Goal: Task Accomplishment & Management: Complete application form

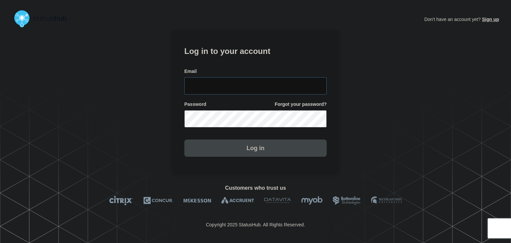
type input "[PERSON_NAME][EMAIL_ADDRESS][PERSON_NAME][DOMAIN_NAME]"
click at [241, 159] on section "Log in to your account Email amanda.mckeehan@conexon.us Password Forgot your pa…" at bounding box center [255, 102] width 166 height 144
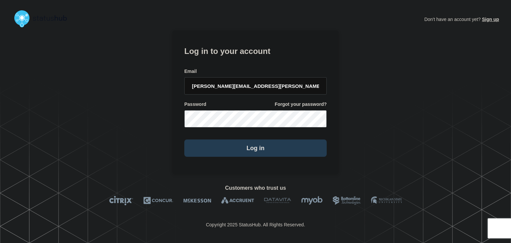
click at [242, 155] on button "Log in" at bounding box center [255, 147] width 142 height 17
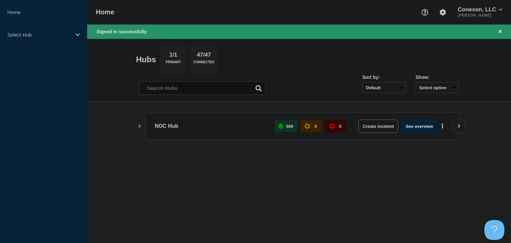
click at [66, 39] on div "Select Hub" at bounding box center [43, 35] width 87 height 20
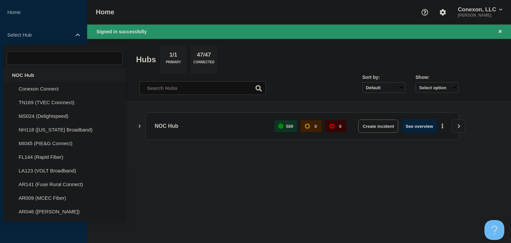
click at [34, 76] on div "NOC Hub" at bounding box center [64, 75] width 122 height 14
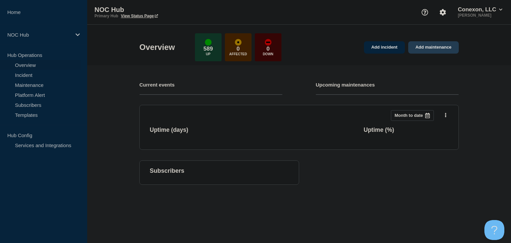
click at [436, 48] on link "Add maintenance" at bounding box center [433, 47] width 51 height 12
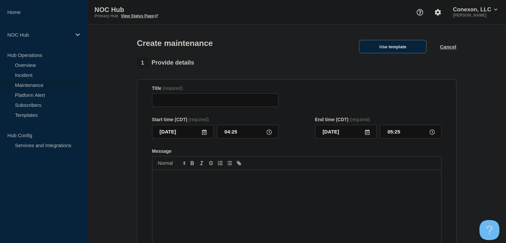
click at [391, 47] on button "Use template" at bounding box center [392, 46] width 67 height 13
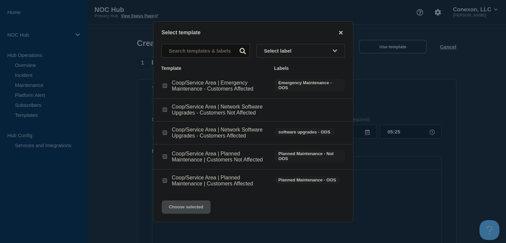
click at [163, 180] on input "Coop/Service Area | Planned Maintenance | Customers Affected checkbox" at bounding box center [165, 180] width 4 height 4
checkbox input "true"
click at [179, 206] on button "Choose selected" at bounding box center [186, 206] width 49 height 13
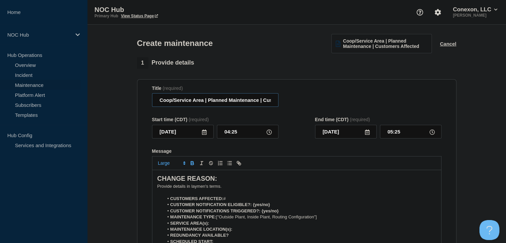
drag, startPoint x: 203, startPoint y: 103, endPoint x: 141, endPoint y: 105, distance: 62.5
click at [141, 105] on section "Title (required) Coop/Service Area | Planned Maintenance | Customers Affected S…" at bounding box center [296, 174] width 319 height 190
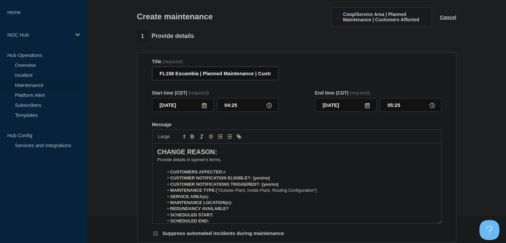
scroll to position [66, 0]
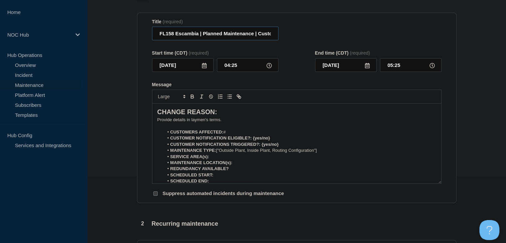
type input "FL158 Escambia | Planned Maintenance | Customers Affected"
click at [223, 134] on strong "CUSTOMERS AFFECTED:" at bounding box center [196, 131] width 53 height 5
click at [233, 129] on p "Message" at bounding box center [296, 126] width 279 height 6
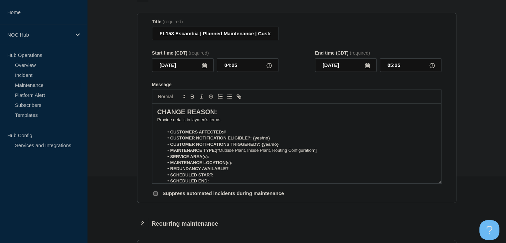
click at [233, 134] on li "CUSTOMERS AFFECTED: #" at bounding box center [300, 132] width 272 height 6
drag, startPoint x: 275, startPoint y: 139, endPoint x: 253, endPoint y: 143, distance: 23.0
click at [253, 141] on li "CUSTOMER NOTIFICATION ELIGIBLE?: {yes/no}" at bounding box center [300, 138] width 272 height 6
drag, startPoint x: 285, startPoint y: 146, endPoint x: 262, endPoint y: 148, distance: 23.1
click at [262, 147] on li "CUSTOMER NOTIFICATIONS TRIGGERED?: {yes/no}" at bounding box center [300, 144] width 272 height 6
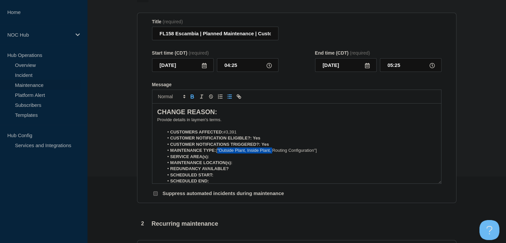
drag, startPoint x: 273, startPoint y: 154, endPoint x: 218, endPoint y: 153, distance: 54.9
click at [218, 153] on li "MAINTENANCE TYPE: ["Outside Plant, Inside Plant, Routing Configuration"]" at bounding box center [300, 150] width 272 height 6
click at [269, 151] on li "MAINTENANCE TYPE: Routing Configuration"]" at bounding box center [300, 150] width 272 height 6
click at [220, 153] on li "MAINTENANCE TYPE: Routing Configuration" at bounding box center [300, 150] width 272 height 6
click at [219, 157] on li "SERVICE AREA(s):" at bounding box center [300, 157] width 272 height 6
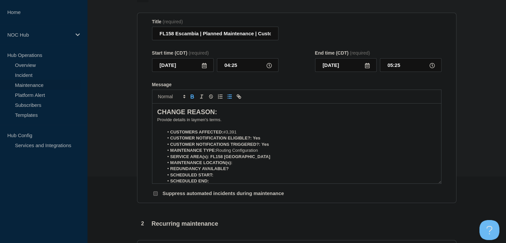
click at [246, 166] on li "MAINTENANCE LOCATION(s):" at bounding box center [300, 163] width 272 height 6
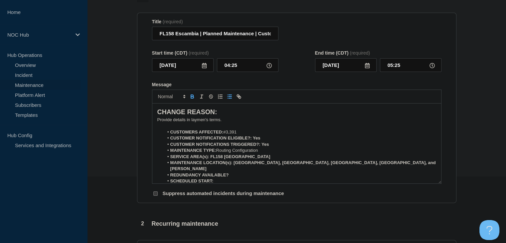
click at [242, 172] on li "REDUNDANCY AVAILABLE?" at bounding box center [300, 175] width 272 height 6
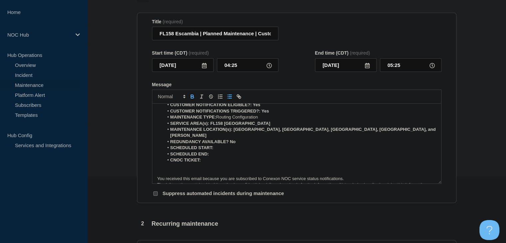
click at [221, 145] on li "SCHEDULED START:" at bounding box center [300, 148] width 272 height 6
click at [220, 157] on li "CNOC TICKET:" at bounding box center [300, 160] width 272 height 6
drag, startPoint x: 222, startPoint y: 153, endPoint x: 202, endPoint y: 142, distance: 23.1
click at [202, 157] on li "CNOC TICKET: 25772" at bounding box center [300, 160] width 272 height 6
click at [194, 99] on icon "Toggle bold text" at bounding box center [192, 96] width 6 height 6
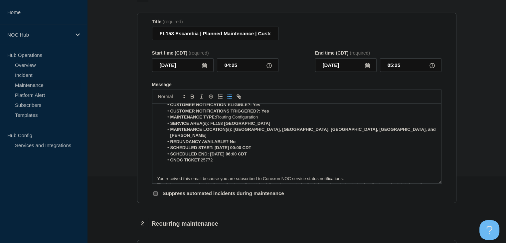
drag, startPoint x: 261, startPoint y: 150, endPoint x: 209, endPoint y: 150, distance: 51.2
click at [209, 151] on li "SCHEDULED END: 09-03-2025, 06:00 CDT" at bounding box center [300, 154] width 272 height 6
click at [193, 99] on icon "Toggle bold text" at bounding box center [192, 96] width 6 height 6
drag, startPoint x: 270, startPoint y: 145, endPoint x: 215, endPoint y: 144, distance: 55.5
click at [215, 145] on li "SCHEDULED START: 09-03-2025, 00:00 CDT" at bounding box center [300, 148] width 272 height 6
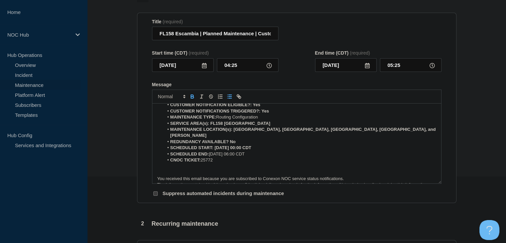
click at [191, 99] on icon "Toggle bold text" at bounding box center [192, 96] width 6 height 6
drag, startPoint x: 236, startPoint y: 140, endPoint x: 229, endPoint y: 139, distance: 7.1
click at [229, 139] on li "REDUNDANCY AVAILABLE? No" at bounding box center [300, 142] width 272 height 6
click at [193, 97] on icon "Toggle bold text" at bounding box center [192, 96] width 6 height 6
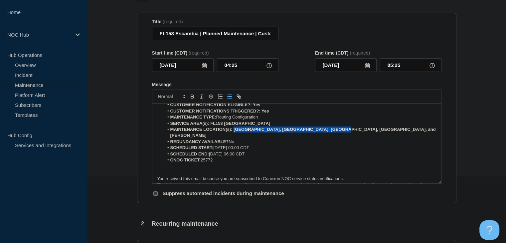
drag, startPoint x: 334, startPoint y: 129, endPoint x: 234, endPoint y: 131, distance: 100.1
click at [234, 131] on li "MAINTENANCE LOCATION(s): Chumuckla, Wallace, Oak Grove, Bratt, and Jay" at bounding box center [300, 132] width 272 height 12
click at [191, 99] on icon "Toggle bold text" at bounding box center [192, 96] width 6 height 6
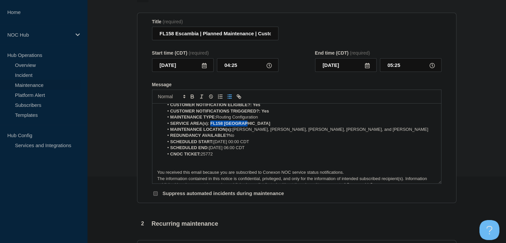
drag, startPoint x: 251, startPoint y: 127, endPoint x: 210, endPoint y: 127, distance: 40.6
click at [210, 126] on li "SERVICE AREA(s): FL158 Escambia" at bounding box center [300, 123] width 272 height 6
drag, startPoint x: 191, startPoint y: 98, endPoint x: 199, endPoint y: 104, distance: 10.4
click at [191, 98] on icon "Toggle bold text" at bounding box center [192, 96] width 6 height 6
drag, startPoint x: 271, startPoint y: 114, endPoint x: 261, endPoint y: 113, distance: 9.7
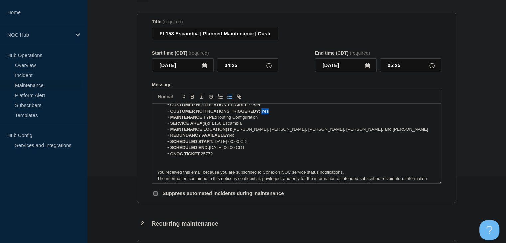
click at [261, 113] on li "CUSTOMER NOTIFICATIONS TRIGGERED?: Yes" at bounding box center [300, 111] width 272 height 6
click at [193, 98] on icon "Toggle bold text" at bounding box center [192, 97] width 3 height 2
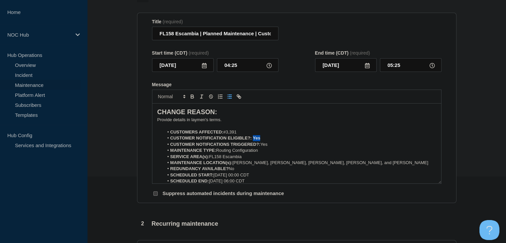
drag, startPoint x: 263, startPoint y: 140, endPoint x: 252, endPoint y: 140, distance: 11.0
click at [252, 140] on li "CUSTOMER NOTIFICATION ELIGIBLE?: Yes" at bounding box center [300, 138] width 272 height 6
click at [191, 98] on icon "Toggle bold text" at bounding box center [192, 97] width 3 height 2
click at [190, 123] on p "﻿Provide details in laymen's terms." at bounding box center [296, 120] width 279 height 6
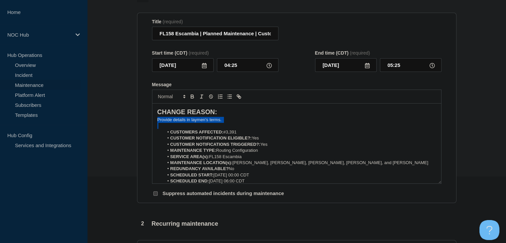
click at [190, 123] on p "﻿Provide details in laymen's terms." at bounding box center [296, 120] width 279 height 6
click at [185, 117] on p "CHANGE REASON:" at bounding box center [296, 111] width 279 height 9
click at [157, 122] on p "Message" at bounding box center [296, 120] width 279 height 6
click at [155, 125] on div "CHANGE REASON: CUSTOMERS AFFECTED: #3,391 CUSTOMER NOTIFICATION ELIGIBLE?: Yes …" at bounding box center [296, 143] width 289 height 80
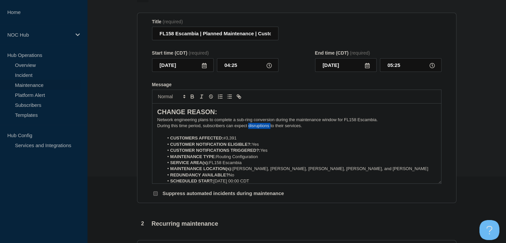
drag, startPoint x: 270, startPoint y: 128, endPoint x: 248, endPoint y: 128, distance: 21.6
click at [248, 128] on p "During this time period, subscribers can expect disruptions to their services." at bounding box center [296, 126] width 279 height 6
click at [312, 128] on p "During this time period, subscribers can expect impact to their services." at bounding box center [296, 126] width 279 height 6
drag, startPoint x: 201, startPoint y: 128, endPoint x: 178, endPoint y: 129, distance: 22.3
click at [178, 129] on p "During this time period, subscribers can expect impact to their services." at bounding box center [296, 126] width 279 height 6
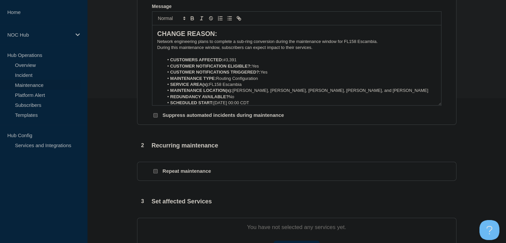
scroll to position [166, 0]
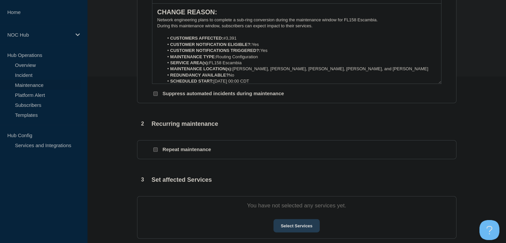
click at [291, 230] on button "Select Services" at bounding box center [296, 225] width 46 height 13
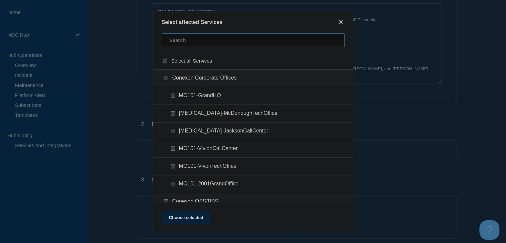
click at [194, 44] on input "text" at bounding box center [253, 40] width 183 height 14
type input "fl158"
click at [173, 113] on input "FL158-Chumuckla checkbox" at bounding box center [173, 113] width 4 height 4
checkbox input "true"
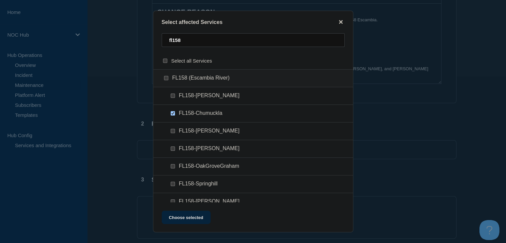
click at [172, 131] on input "FL158-Jay checkbox" at bounding box center [173, 131] width 4 height 4
checkbox input "true"
click at [174, 95] on input "FL158-Bratt checkbox" at bounding box center [173, 95] width 4 height 4
checkbox input "true"
click at [173, 167] on input "FL158-OakGroveGraham checkbox" at bounding box center [173, 166] width 4 height 4
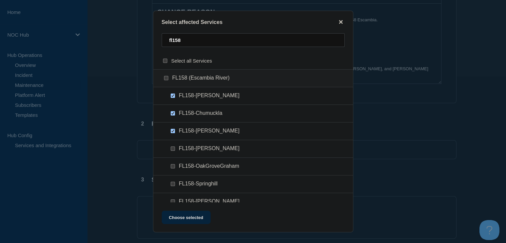
checkbox input "true"
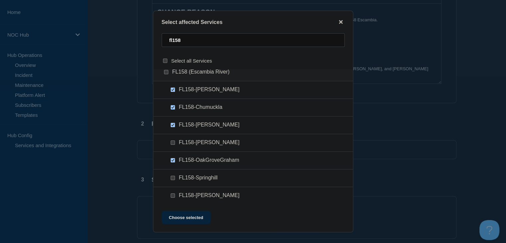
scroll to position [8, 0]
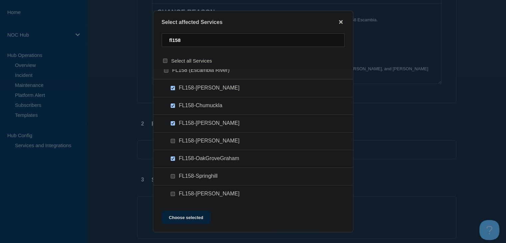
click at [173, 194] on input "FL158-Wallace checkbox" at bounding box center [173, 193] width 4 height 4
checkbox input "true"
click at [176, 219] on button "Choose selected" at bounding box center [186, 216] width 49 height 13
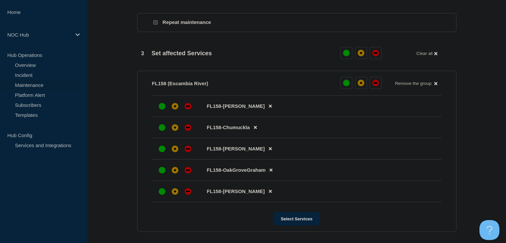
scroll to position [332, 0]
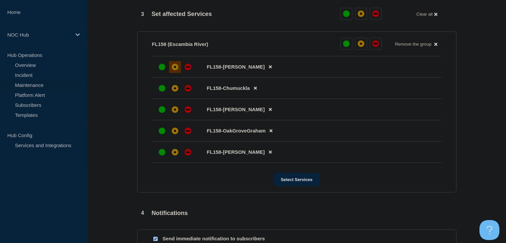
click at [173, 73] on div at bounding box center [175, 67] width 12 height 12
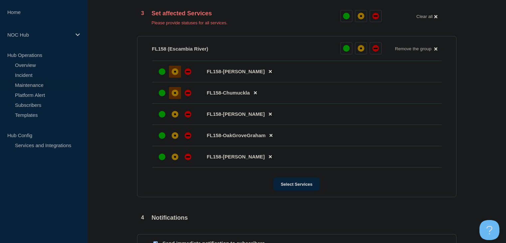
click at [174, 94] on div "affected" at bounding box center [175, 92] width 7 height 7
click at [174, 117] on div "affected" at bounding box center [175, 114] width 7 height 7
click at [177, 141] on div at bounding box center [175, 135] width 12 height 12
click at [177, 163] on div at bounding box center [175, 157] width 12 height 12
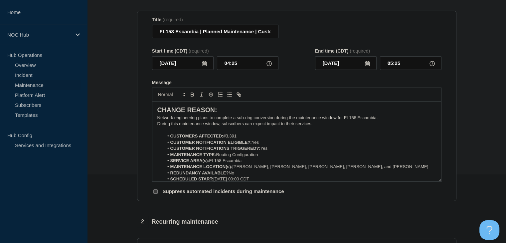
scroll to position [66, 0]
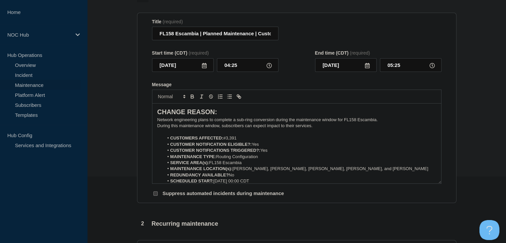
click at [206, 68] on icon at bounding box center [204, 65] width 5 height 5
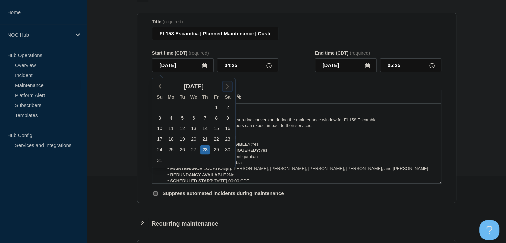
click at [225, 84] on icon "button" at bounding box center [227, 86] width 8 height 8
click at [192, 108] on div "3" at bounding box center [193, 106] width 9 height 9
type input "2025-09-03"
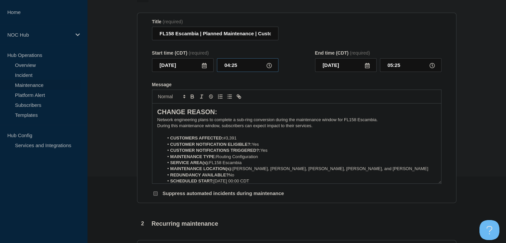
click at [229, 66] on input "04:25" at bounding box center [247, 65] width 61 height 14
type input "00:00"
click at [392, 70] on input "01:00" at bounding box center [410, 65] width 61 height 14
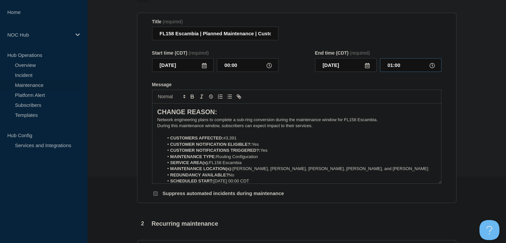
click at [392, 70] on input "01:00" at bounding box center [410, 65] width 61 height 14
type input "06:00"
click at [327, 81] on form "Title (required) FL158 Escambia | Planned Maintenance | Customers Affected Star…" at bounding box center [296, 108] width 289 height 178
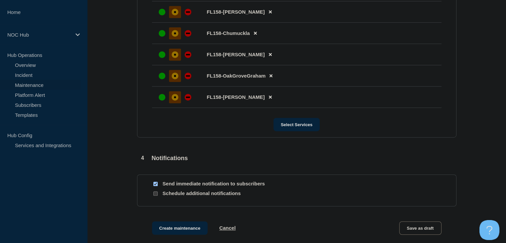
scroll to position [460, 0]
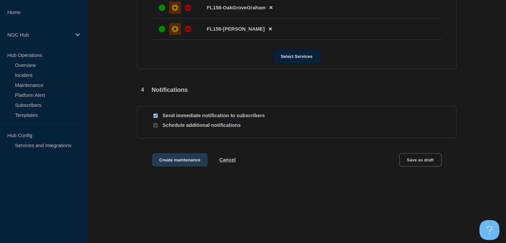
click at [165, 163] on button "Create maintenance" at bounding box center [180, 159] width 56 height 13
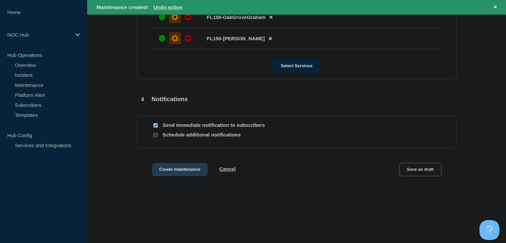
scroll to position [474, 0]
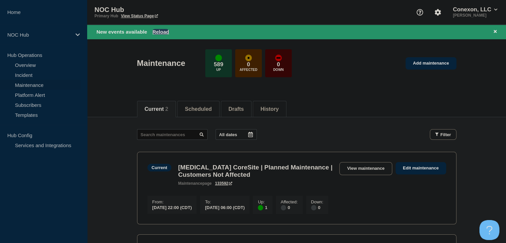
click at [160, 30] on button "Reload" at bounding box center [160, 32] width 17 height 6
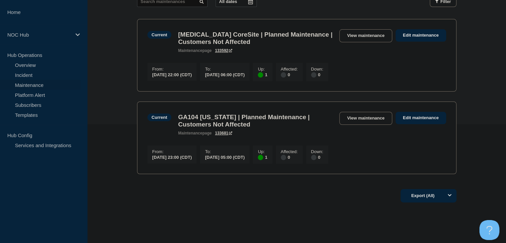
scroll to position [133, 0]
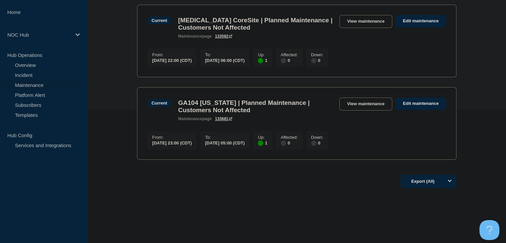
click at [27, 82] on link "Maintenance" at bounding box center [40, 85] width 80 height 10
click at [26, 76] on link "Incident" at bounding box center [40, 75] width 80 height 10
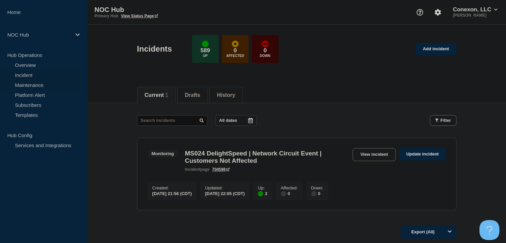
click at [39, 85] on link "Maintenance" at bounding box center [40, 85] width 80 height 10
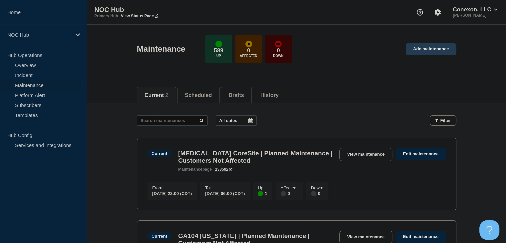
click at [422, 54] on link "Add maintenance" at bounding box center [430, 49] width 51 height 12
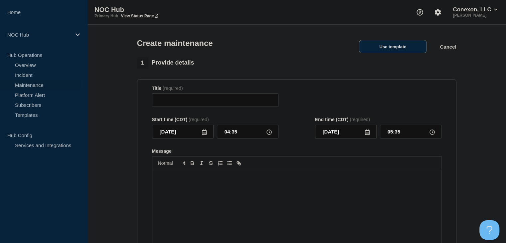
click at [399, 50] on button "Use template" at bounding box center [392, 46] width 67 height 13
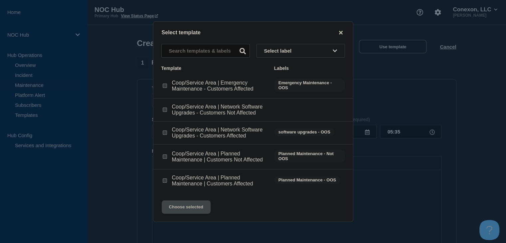
click at [163, 158] on input "Coop/Service Area | Planned Maintenance | Customers Not Affected checkbox" at bounding box center [165, 156] width 4 height 4
checkbox input "true"
click at [178, 212] on button "Choose selected" at bounding box center [186, 206] width 49 height 13
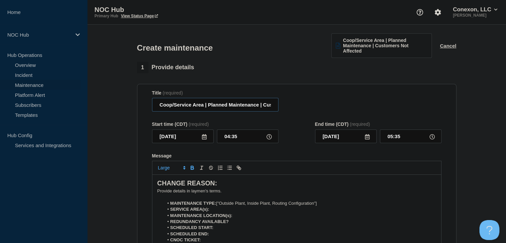
drag, startPoint x: 202, startPoint y: 106, endPoint x: 157, endPoint y: 107, distance: 45.6
click at [157, 107] on input "Coop/Service Area | Planned Maintenance | Customers Not Affected" at bounding box center [215, 105] width 126 height 14
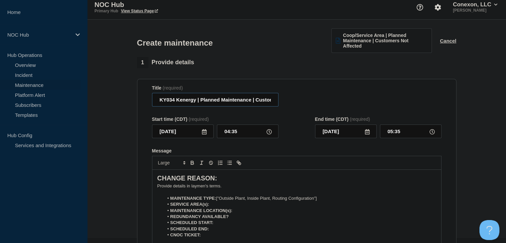
scroll to position [66, 0]
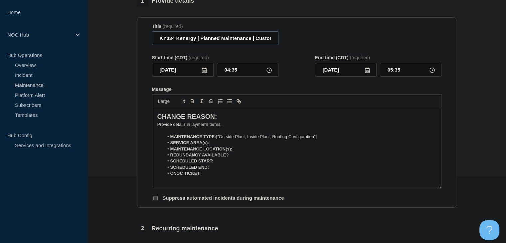
type input "KY034 Kenergy | Planned Maintenance | Customers Not Affected"
click at [204, 68] on icon at bounding box center [203, 69] width 5 height 5
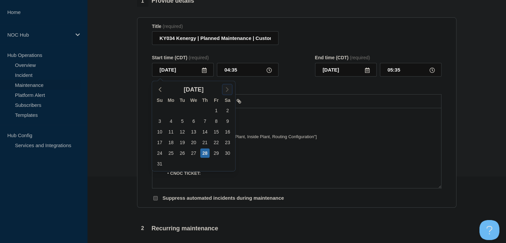
click at [230, 91] on icon "button" at bounding box center [227, 89] width 8 height 8
click at [181, 122] on div "9" at bounding box center [182, 120] width 9 height 9
type input "2025-09-09"
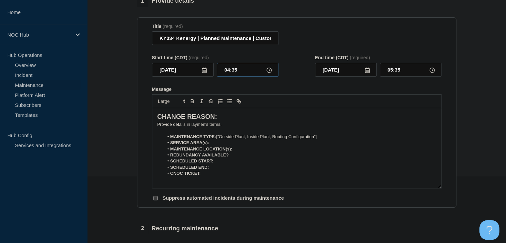
click at [229, 73] on input "04:35" at bounding box center [247, 70] width 61 height 14
type input "23:00"
type input "2025-09-10"
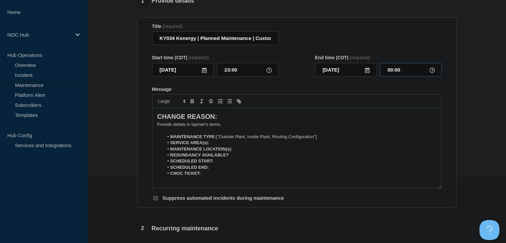
click at [401, 73] on input "00:00" at bounding box center [410, 70] width 61 height 14
type input "05:00"
click at [201, 126] on p "﻿Provide details in laymen's terms." at bounding box center [296, 124] width 279 height 6
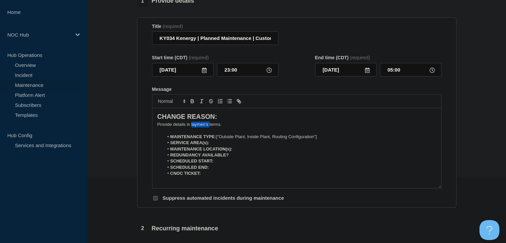
click at [201, 126] on p "﻿Provide details in laymen's terms." at bounding box center [296, 124] width 279 height 6
drag, startPoint x: 328, startPoint y: 139, endPoint x: 217, endPoint y: 137, distance: 111.0
click at [217, 137] on li "MAINTENANCE TYPE: ["Outside Plant, Inside Plant, Routing Configuration"]" at bounding box center [300, 137] width 272 height 6
click at [279, 149] on li "MAINTENANCE LOCATION(s):" at bounding box center [300, 149] width 272 height 6
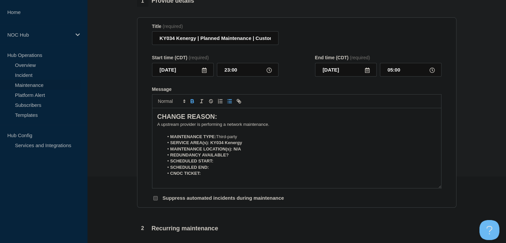
click at [259, 155] on li "REDUNDANCY AVAILABLE?" at bounding box center [300, 155] width 272 height 6
click at [235, 163] on li "SCHEDULED START:" at bounding box center [300, 161] width 272 height 6
drag, startPoint x: 225, startPoint y: 173, endPoint x: 202, endPoint y: 173, distance: 22.6
click at [202, 173] on li "CNOC TICKET: 25767" at bounding box center [300, 173] width 272 height 6
click at [192, 103] on icon "Toggle bold text" at bounding box center [192, 101] width 6 height 6
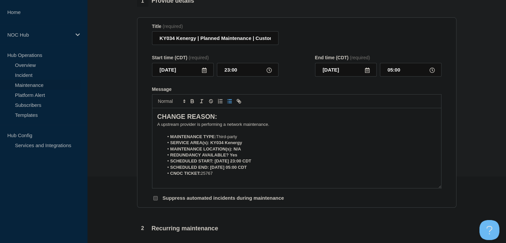
drag, startPoint x: 267, startPoint y: 164, endPoint x: 219, endPoint y: 166, distance: 47.9
click at [219, 166] on ol "MAINTENANCE TYPE: Third-party SERVICE AREA(s): KY034 Kenergy MAINTENANCE LOCATI…" at bounding box center [296, 155] width 279 height 43
click at [246, 169] on strong "SCHEDULED END: 09-10-2025, 05:00 CDT" at bounding box center [208, 167] width 76 height 5
drag, startPoint x: 271, startPoint y: 168, endPoint x: 209, endPoint y: 167, distance: 62.5
click at [209, 167] on li "SCHEDULED END: 09-10-2025, 05:00 CDT" at bounding box center [300, 167] width 272 height 6
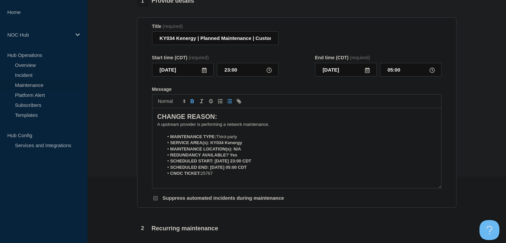
click at [191, 103] on icon "Toggle bold text" at bounding box center [192, 102] width 3 height 2
drag, startPoint x: 261, startPoint y: 161, endPoint x: 214, endPoint y: 163, distance: 46.2
click at [214, 163] on li "SCHEDULED START: 09-09-2025, 23:00 CDT" at bounding box center [300, 161] width 272 height 6
click at [192, 105] on button "Toggle bold text" at bounding box center [191, 101] width 9 height 8
drag, startPoint x: 239, startPoint y: 155, endPoint x: 230, endPoint y: 155, distance: 9.0
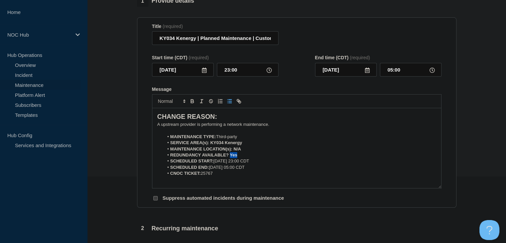
click at [230, 155] on li "REDUNDANCY AVAILABLE? Yes" at bounding box center [300, 155] width 272 height 6
click at [194, 104] on icon "Toggle bold text" at bounding box center [192, 101] width 6 height 6
drag, startPoint x: 244, startPoint y: 151, endPoint x: 233, endPoint y: 151, distance: 11.0
click at [233, 151] on li "MAINTENANCE LOCATION(s): N/A" at bounding box center [300, 149] width 272 height 6
drag, startPoint x: 191, startPoint y: 101, endPoint x: 215, endPoint y: 123, distance: 31.8
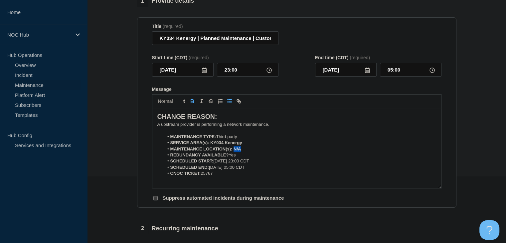
click at [191, 101] on icon "Toggle bold text" at bounding box center [192, 101] width 6 height 6
drag, startPoint x: 245, startPoint y: 143, endPoint x: 208, endPoint y: 143, distance: 36.6
click at [208, 143] on li "SERVICE AREA(s): KY034 Kenergy" at bounding box center [300, 143] width 272 height 6
click at [191, 103] on icon "Toggle bold text" at bounding box center [192, 102] width 3 height 2
click at [188, 150] on strong "MAINTENANCE LOCATION(s):" at bounding box center [201, 148] width 62 height 5
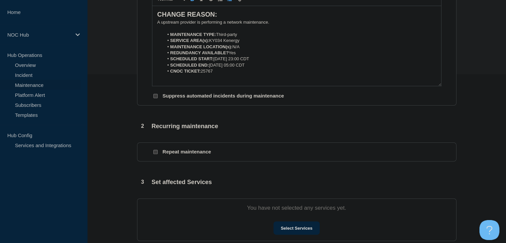
scroll to position [233, 0]
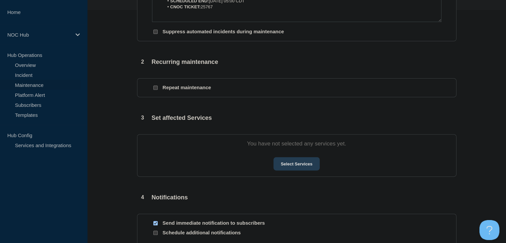
click at [275, 170] on button "Select Services" at bounding box center [296, 163] width 46 height 13
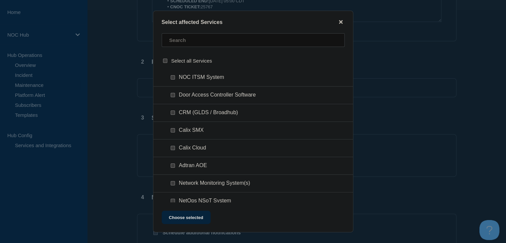
scroll to position [266, 0]
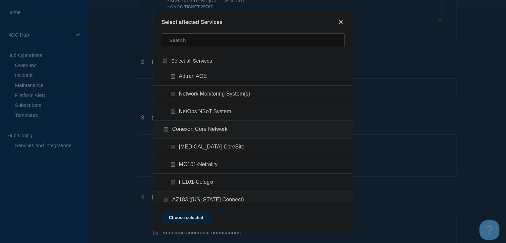
click at [174, 146] on input "GA101-CoreSite checkbox" at bounding box center [173, 147] width 4 height 4
checkbox input "true"
click at [191, 47] on input "text" at bounding box center [253, 40] width 183 height 14
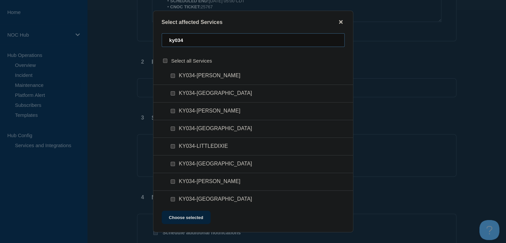
scroll to position [235, 0]
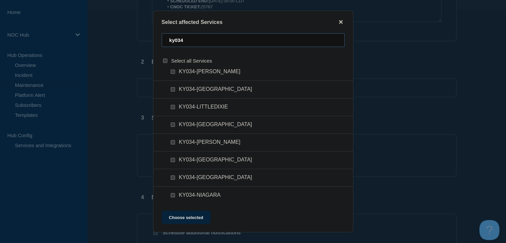
type input "ky034"
click at [173, 176] on input "KY034-MORGANFIELD checkbox" at bounding box center [173, 177] width 4 height 4
checkbox input "true"
drag, startPoint x: 202, startPoint y: 221, endPoint x: 199, endPoint y: 218, distance: 4.7
click at [201, 221] on button "Choose selected" at bounding box center [186, 216] width 49 height 13
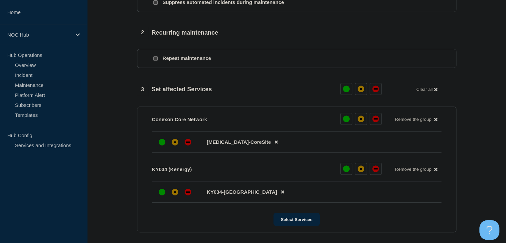
scroll to position [299, 0]
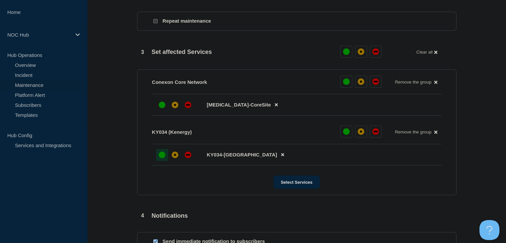
click at [160, 158] on div "up" at bounding box center [162, 154] width 7 height 7
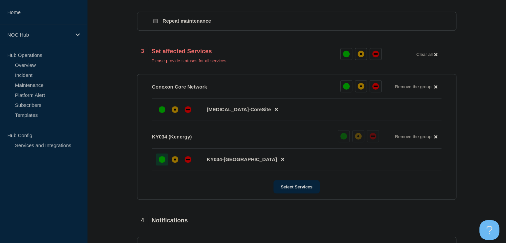
click at [154, 113] on li "GA101-CoreSite" at bounding box center [296, 109] width 289 height 21
click at [160, 113] on div "up" at bounding box center [162, 109] width 7 height 7
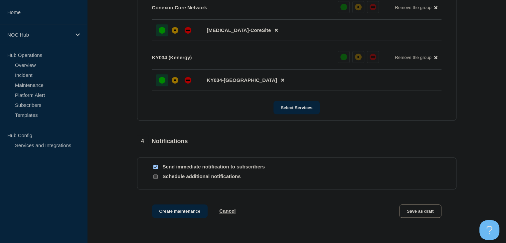
scroll to position [399, 0]
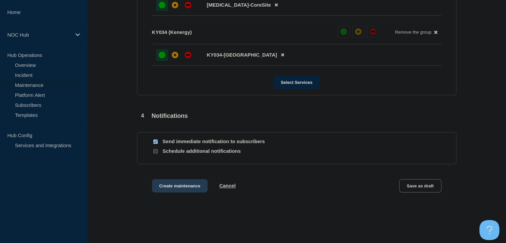
click at [174, 189] on button "Create maintenance" at bounding box center [180, 185] width 56 height 13
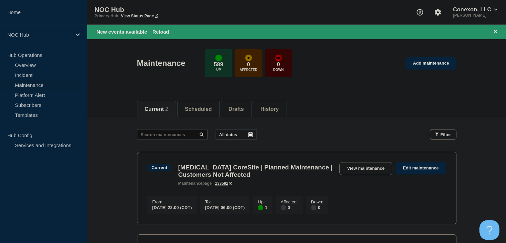
drag, startPoint x: 162, startPoint y: 33, endPoint x: 175, endPoint y: 32, distance: 12.3
click at [162, 33] on button "Reload" at bounding box center [160, 32] width 17 height 6
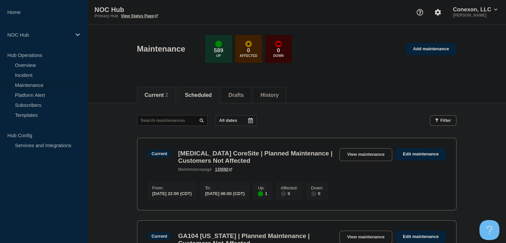
click at [212, 97] on button "Scheduled" at bounding box center [198, 95] width 27 height 6
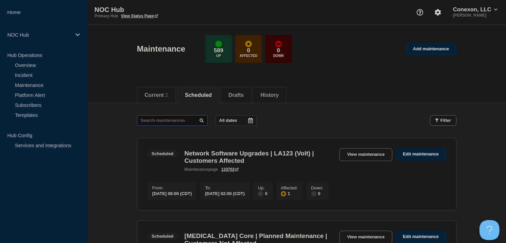
click at [167, 121] on input "text" at bounding box center [172, 120] width 70 height 11
type input "25767"
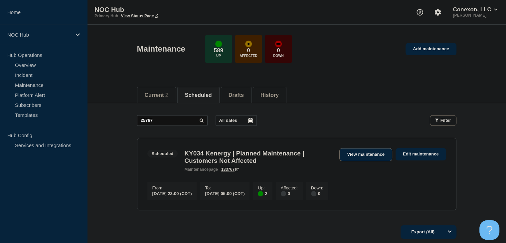
click at [347, 152] on link "View maintenance" at bounding box center [365, 154] width 53 height 13
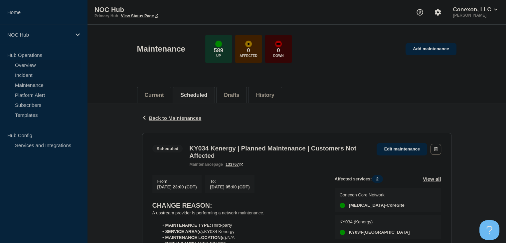
click at [39, 68] on link "Overview" at bounding box center [40, 65] width 80 height 10
